Goal: Information Seeking & Learning: Learn about a topic

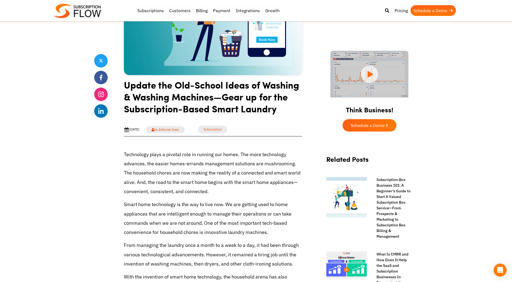
scroll to position [108, 0]
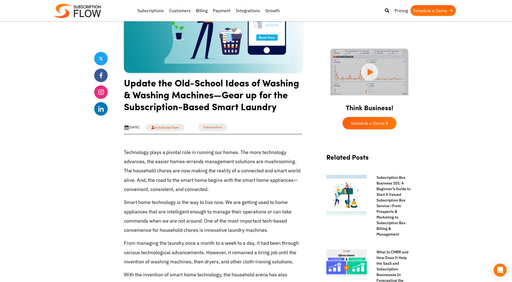
click at [214, 86] on h1 "Update the Old-School Ideas of Washing & Washing Machines—Gear up for the Subsc…" at bounding box center [213, 97] width 178 height 40
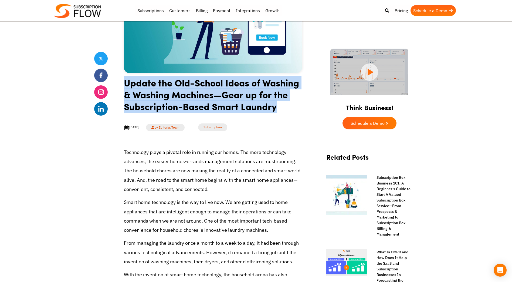
click at [214, 86] on h1 "Update the Old-School Ideas of Washing & Washing Machines—Gear up for the Subsc…" at bounding box center [213, 97] width 178 height 40
drag, startPoint x: 214, startPoint y: 86, endPoint x: 208, endPoint y: 96, distance: 11.8
click at [208, 96] on h1 "Update the Old-School Ideas of Washing & Washing Machines—Gear up for the Subsc…" at bounding box center [213, 97] width 178 height 40
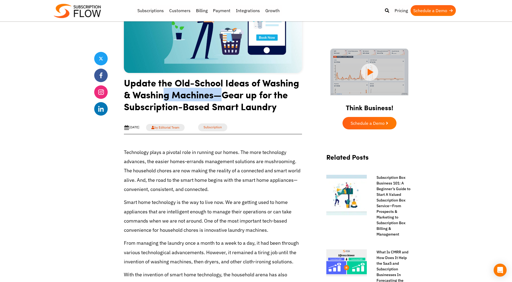
drag, startPoint x: 162, startPoint y: 98, endPoint x: 221, endPoint y: 97, distance: 59.7
click at [221, 97] on h1 "Update the Old-School Ideas of Washing & Washing Machines—Gear up for the Subsc…" at bounding box center [213, 97] width 178 height 40
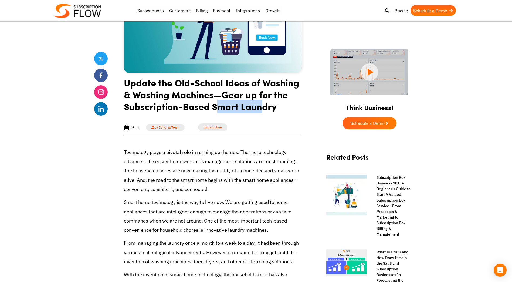
drag, startPoint x: 215, startPoint y: 105, endPoint x: 291, endPoint y: 105, distance: 75.4
click at [291, 105] on h1 "Update the Old-School Ideas of Washing & Washing Machines—Gear up for the Subsc…" at bounding box center [213, 97] width 178 height 40
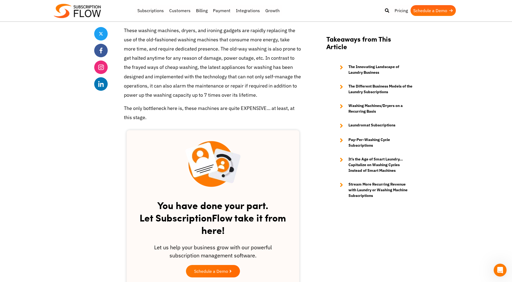
scroll to position [540, 0]
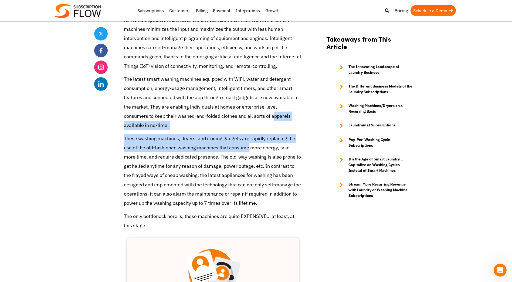
drag, startPoint x: 246, startPoint y: 117, endPoint x: 247, endPoint y: 145, distance: 28.4
click at [247, 145] on p "These washing machines, dryers, and ironing gadgets are rapidly replacing the u…" at bounding box center [213, 171] width 178 height 74
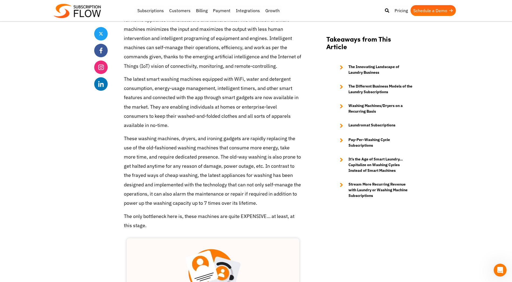
click at [238, 138] on p "These washing machines, dryers, and ironing gadgets are rapidly replacing the u…" at bounding box center [213, 171] width 178 height 74
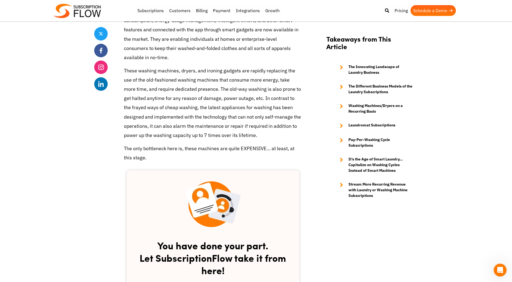
scroll to position [621, 0]
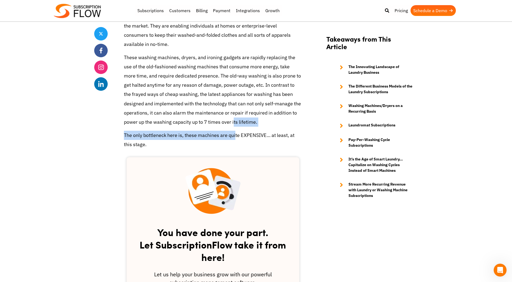
drag, startPoint x: 233, startPoint y: 124, endPoint x: 235, endPoint y: 133, distance: 9.1
click at [235, 133] on p "The only bottleneck here is, these machines are quite EXPENSIVE… at least, at t…" at bounding box center [213, 140] width 178 height 18
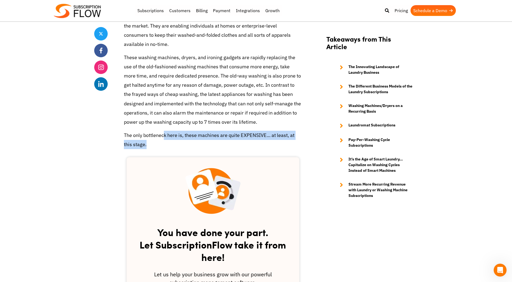
drag, startPoint x: 163, startPoint y: 132, endPoint x: 176, endPoint y: 149, distance: 21.7
click at [176, 149] on p "The only bottleneck here is, these machines are quite EXPENSIVE… at least, at t…" at bounding box center [213, 140] width 178 height 18
drag, startPoint x: 126, startPoint y: 139, endPoint x: 118, endPoint y: 137, distance: 7.9
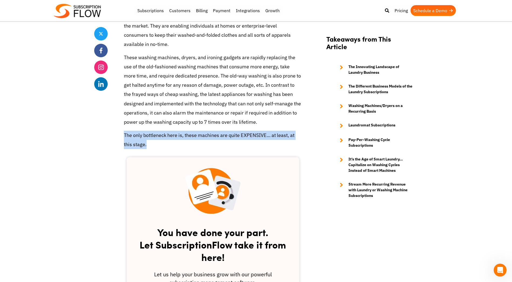
drag, startPoint x: 136, startPoint y: 142, endPoint x: 153, endPoint y: 148, distance: 18.1
click at [153, 148] on p "The only bottleneck here is, these machines are quite EXPENSIVE… at least, at t…" at bounding box center [213, 140] width 178 height 18
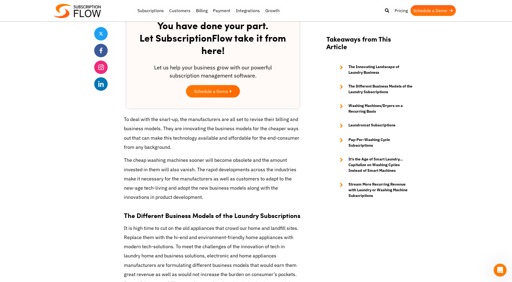
scroll to position [891, 0]
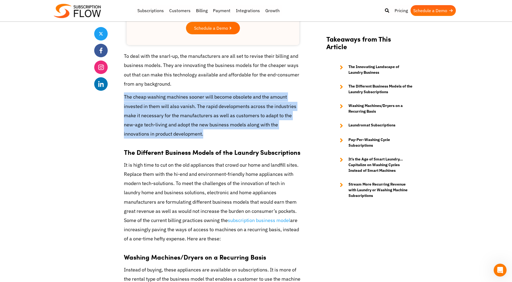
drag, startPoint x: 178, startPoint y: 130, endPoint x: 118, endPoint y: 99, distance: 66.9
click at [118, 99] on div "Share Update the Old-School Ideas of Washing & Washing Machines—Gear up for the…" at bounding box center [256, 177] width 324 height 1878
drag, startPoint x: 118, startPoint y: 99, endPoint x: 196, endPoint y: 131, distance: 84.1
click at [196, 129] on p "The cheap washing machines sooner will become obsolete and the amount invested …" at bounding box center [213, 115] width 178 height 46
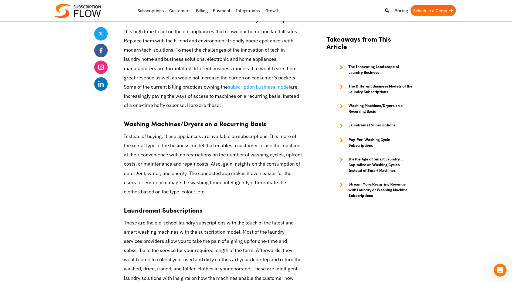
scroll to position [1027, 0]
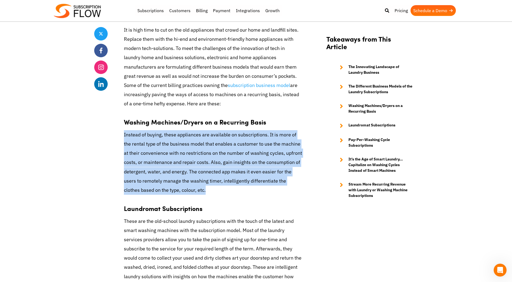
drag, startPoint x: 124, startPoint y: 134, endPoint x: 219, endPoint y: 187, distance: 109.1
click at [219, 187] on p "Instead of buying, these appliances are available on subscriptions. It is more …" at bounding box center [213, 162] width 178 height 65
drag, startPoint x: 144, startPoint y: 170, endPoint x: 124, endPoint y: 135, distance: 39.8
click at [124, 135] on p "Instead of buying, these appliances are available on subscriptions. It is more …" at bounding box center [213, 162] width 178 height 65
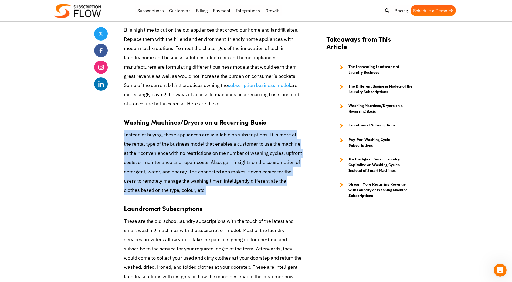
click at [124, 135] on p "Instead of buying, these appliances are available on subscriptions. It is more …" at bounding box center [213, 162] width 178 height 65
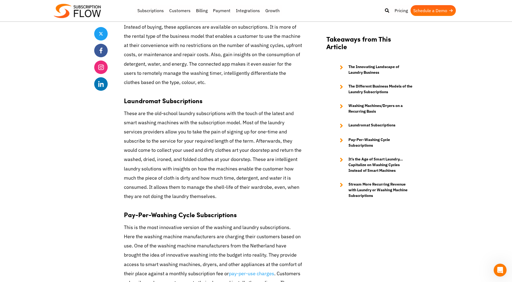
scroll to position [1135, 0]
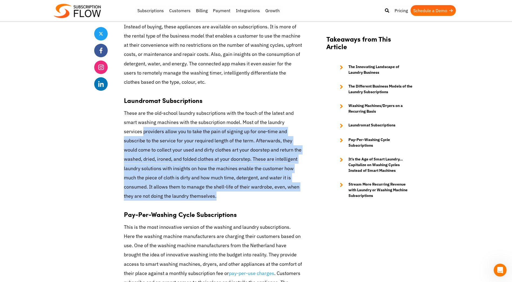
drag, startPoint x: 171, startPoint y: 198, endPoint x: 124, endPoint y: 131, distance: 82.1
click at [124, 131] on p "These are the old-school laundry subscriptions with the touch of the latest and…" at bounding box center [213, 155] width 178 height 92
drag, startPoint x: 124, startPoint y: 131, endPoint x: 127, endPoint y: 134, distance: 4.4
click at [124, 131] on p "These are the old-school laundry subscriptions with the touch of the latest and…" at bounding box center [213, 155] width 178 height 92
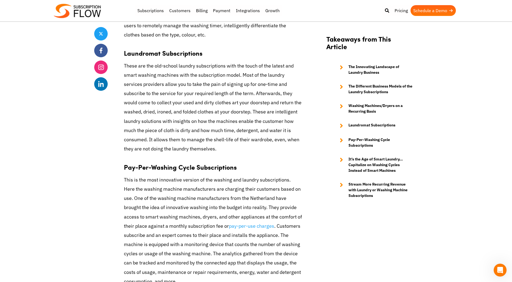
scroll to position [1243, 0]
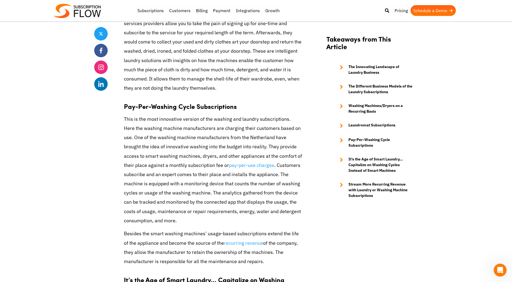
click at [140, 130] on p "This is the most innovative version of the washing and laundry subscriptions. H…" at bounding box center [213, 170] width 178 height 111
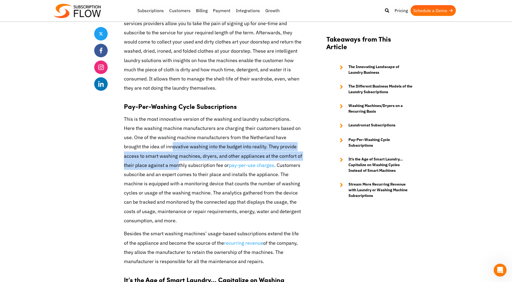
drag, startPoint x: 146, startPoint y: 147, endPoint x: 156, endPoint y: 166, distance: 21.5
click at [156, 166] on p "This is the most innovative version of the washing and laundry subscriptions. H…" at bounding box center [213, 170] width 178 height 111
click at [157, 167] on p "This is the most innovative version of the washing and laundry subscriptions. H…" at bounding box center [213, 170] width 178 height 111
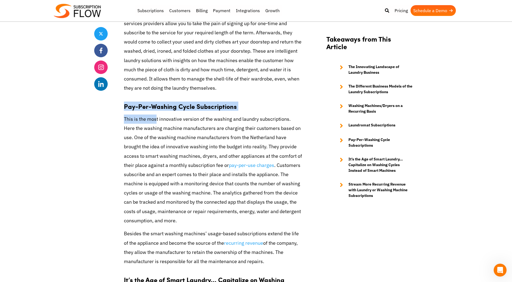
drag, startPoint x: 123, startPoint y: 105, endPoint x: 157, endPoint y: 123, distance: 38.7
click at [157, 123] on p "This is the most innovative version of the washing and laundry subscriptions. H…" at bounding box center [213, 170] width 178 height 111
click at [155, 123] on p "This is the most innovative version of the washing and laundry subscriptions. H…" at bounding box center [213, 170] width 178 height 111
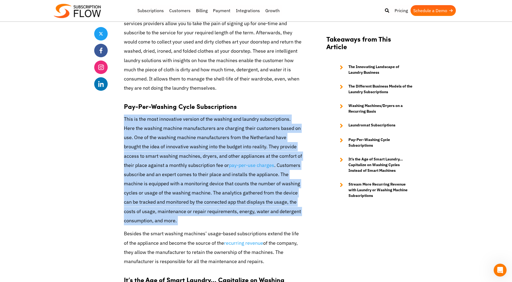
click at [155, 123] on p "This is the most innovative version of the washing and laundry subscriptions. H…" at bounding box center [213, 170] width 178 height 111
drag, startPoint x: 155, startPoint y: 123, endPoint x: 136, endPoint y: 129, distance: 20.0
click at [136, 129] on p "This is the most innovative version of the washing and laundry subscriptions. H…" at bounding box center [213, 170] width 178 height 111
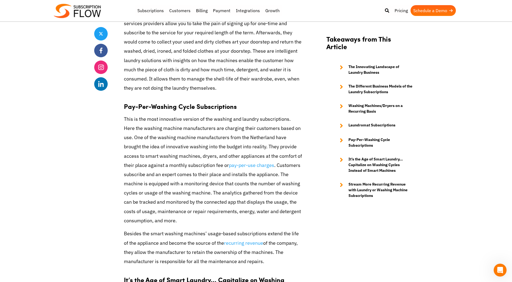
click at [138, 120] on p "This is the most innovative version of the washing and laundry subscriptions. H…" at bounding box center [213, 170] width 178 height 111
click at [138, 119] on p "This is the most innovative version of the washing and laundry subscriptions. H…" at bounding box center [213, 170] width 178 height 111
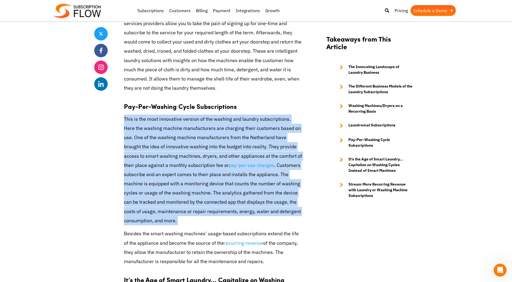
click at [138, 119] on p "This is the most innovative version of the washing and laundry subscriptions. H…" at bounding box center [213, 170] width 178 height 111
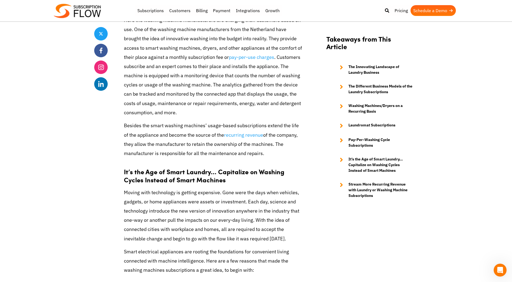
click at [147, 127] on p "Besides the smart washing machines’ usage-based subscriptions extend the life o…" at bounding box center [213, 139] width 178 height 37
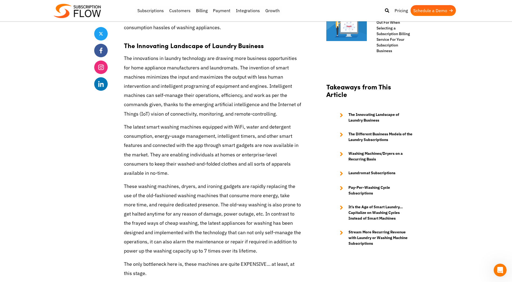
scroll to position [513, 0]
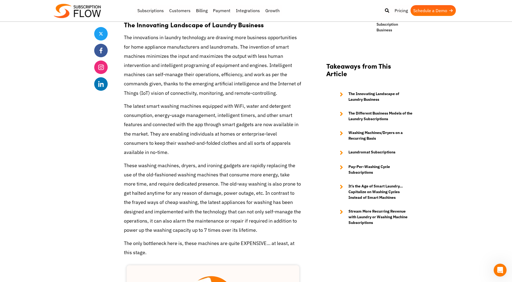
click at [187, 143] on p "The latest smart washing machines equipped with WiFi, water and detergent consu…" at bounding box center [213, 129] width 178 height 55
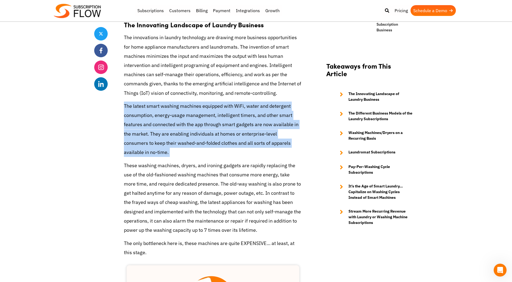
click at [187, 143] on p "The latest smart washing machines equipped with WiFi, water and detergent consu…" at bounding box center [213, 129] width 178 height 55
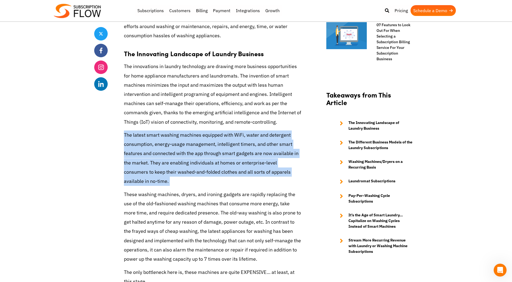
scroll to position [459, 0]
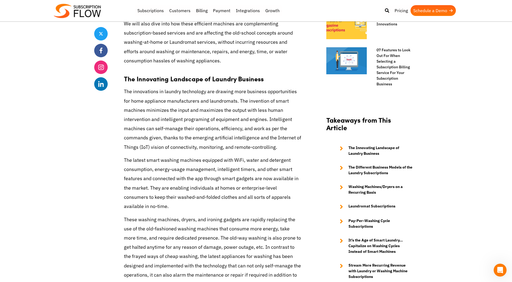
click at [168, 123] on p "The innovations in laundry technology are drawing more business opportunities f…" at bounding box center [213, 119] width 178 height 65
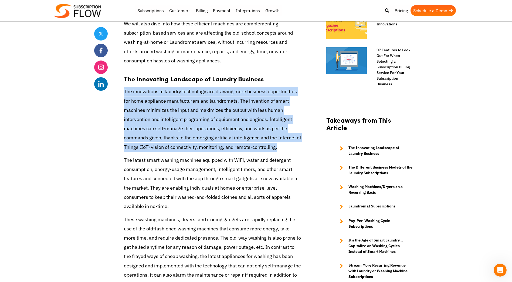
drag, startPoint x: 131, startPoint y: 99, endPoint x: 258, endPoint y: 148, distance: 136.2
click at [258, 148] on p "The innovations in laundry technology are drawing more business opportunities f…" at bounding box center [213, 119] width 178 height 65
drag, startPoint x: 258, startPoint y: 148, endPoint x: 252, endPoint y: 148, distance: 5.9
click at [258, 148] on p "The innovations in laundry technology are drawing more business opportunities f…" at bounding box center [213, 119] width 178 height 65
drag, startPoint x: 167, startPoint y: 122, endPoint x: 120, endPoint y: 92, distance: 55.4
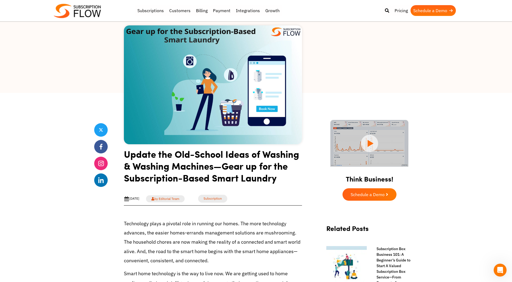
scroll to position [0, 0]
